Goal: Navigation & Orientation: Find specific page/section

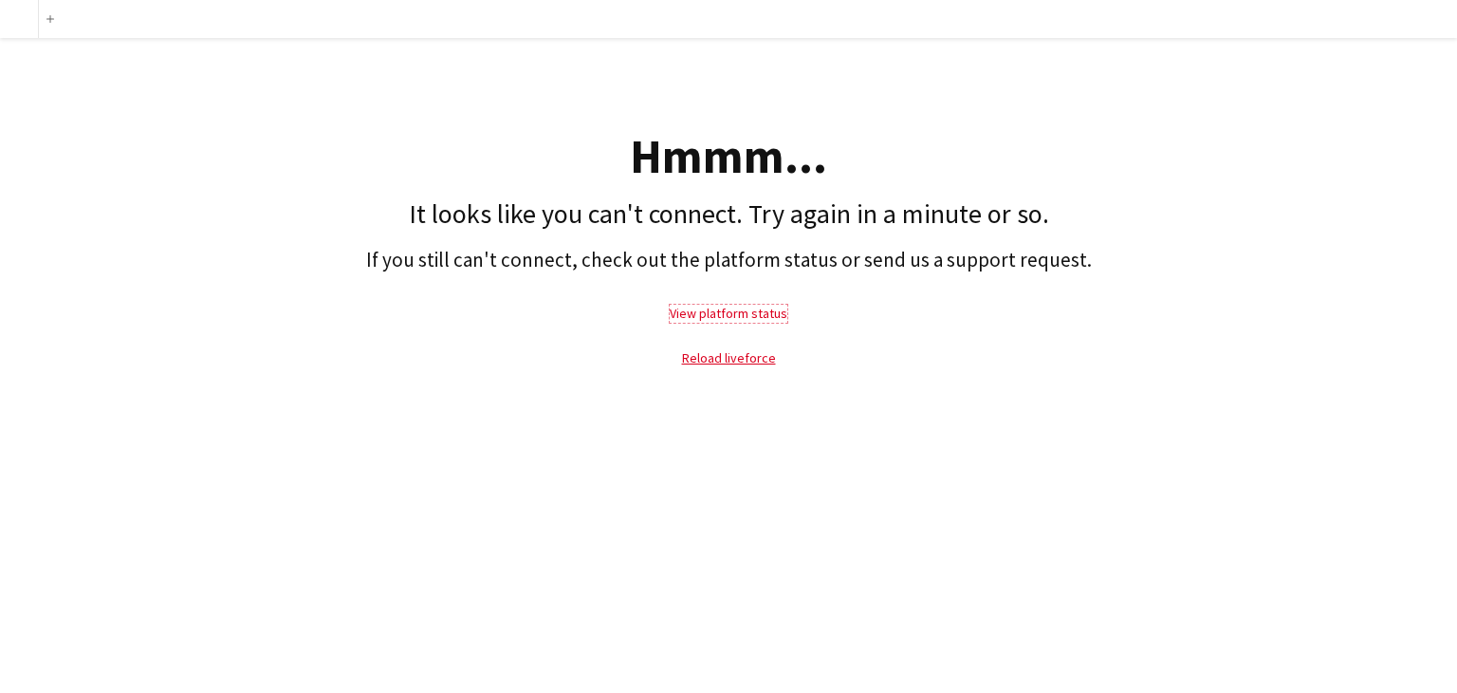
click at [765, 313] on link "View platform status" at bounding box center [729, 313] width 118 height 17
